Goal: Navigation & Orientation: Find specific page/section

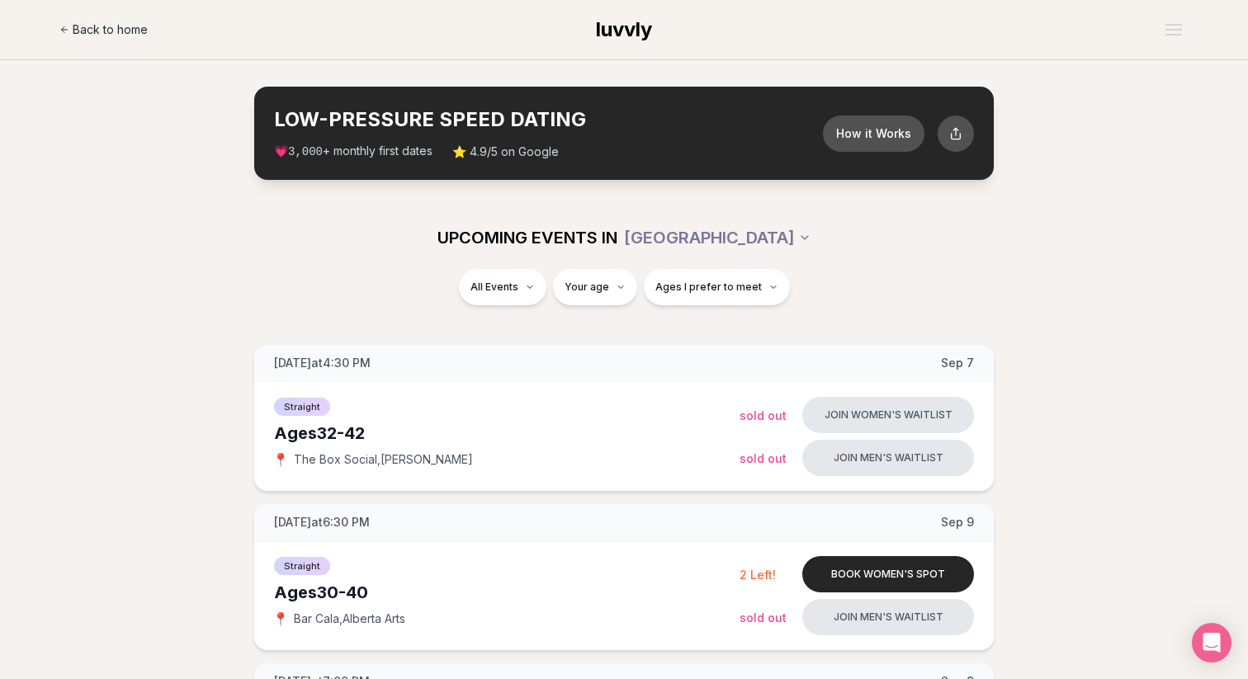
click at [97, 28] on span "Back to home" at bounding box center [110, 29] width 75 height 17
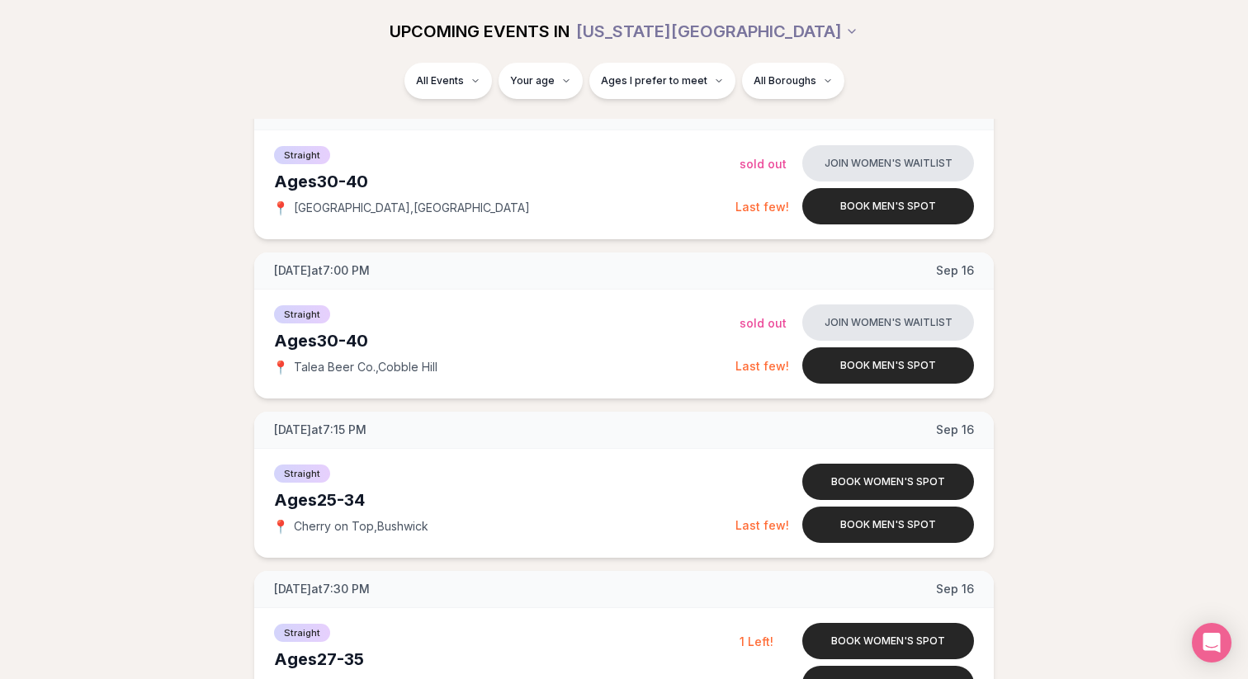
scroll to position [1212, 0]
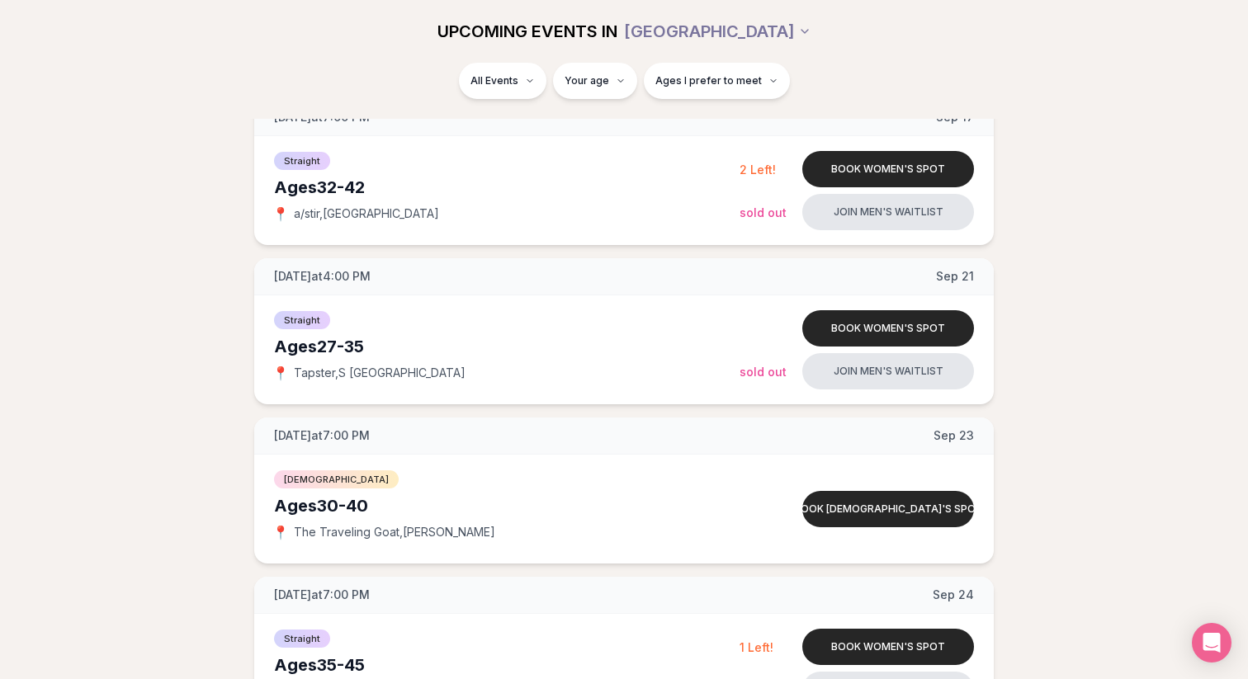
scroll to position [1077, 0]
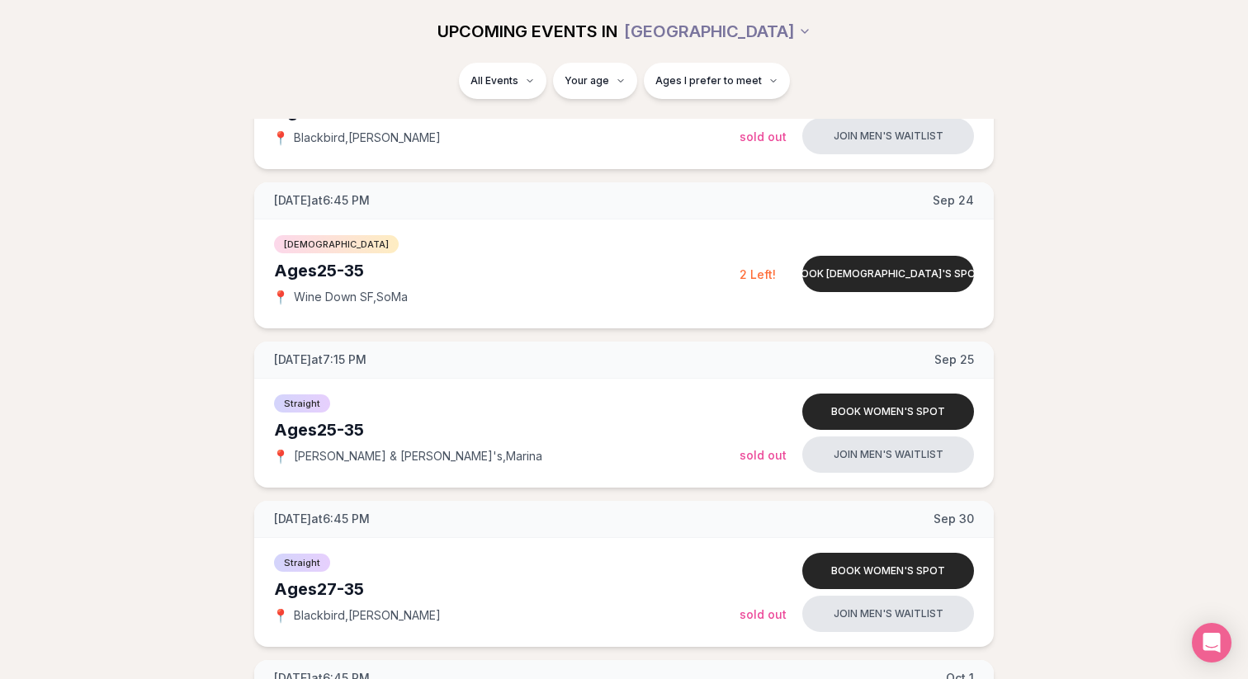
scroll to position [1285, 0]
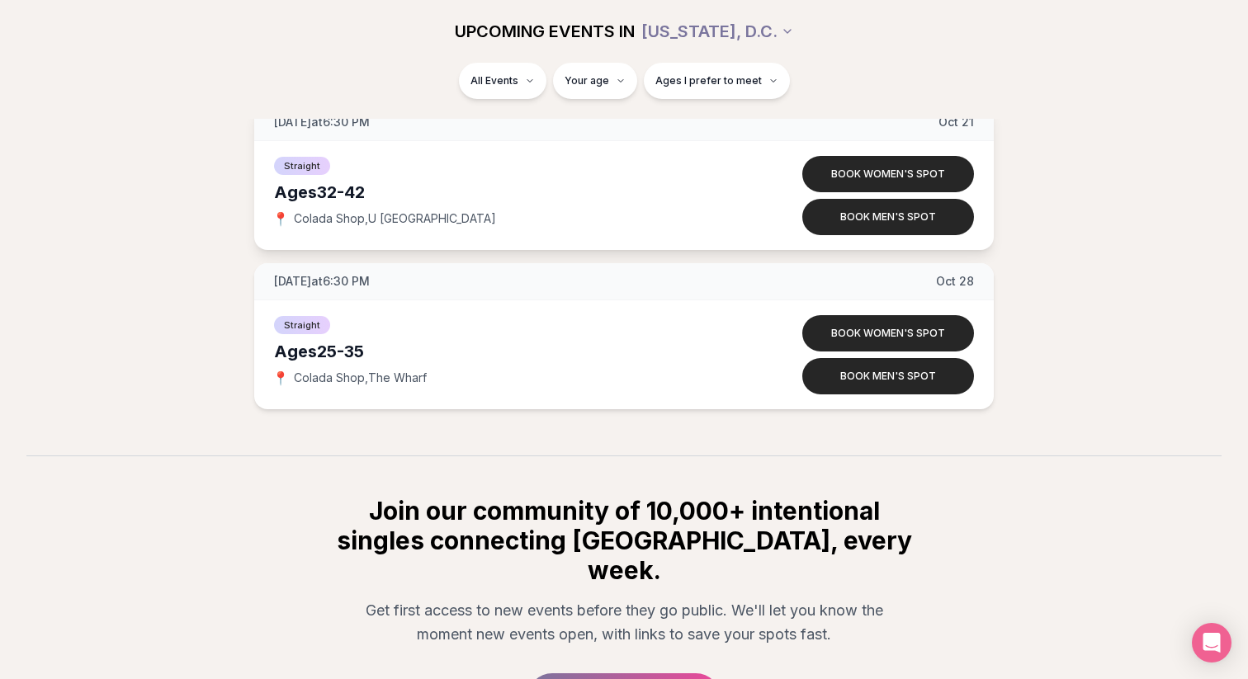
scroll to position [1674, 0]
